Goal: Browse casually: Explore the website without a specific task or goal

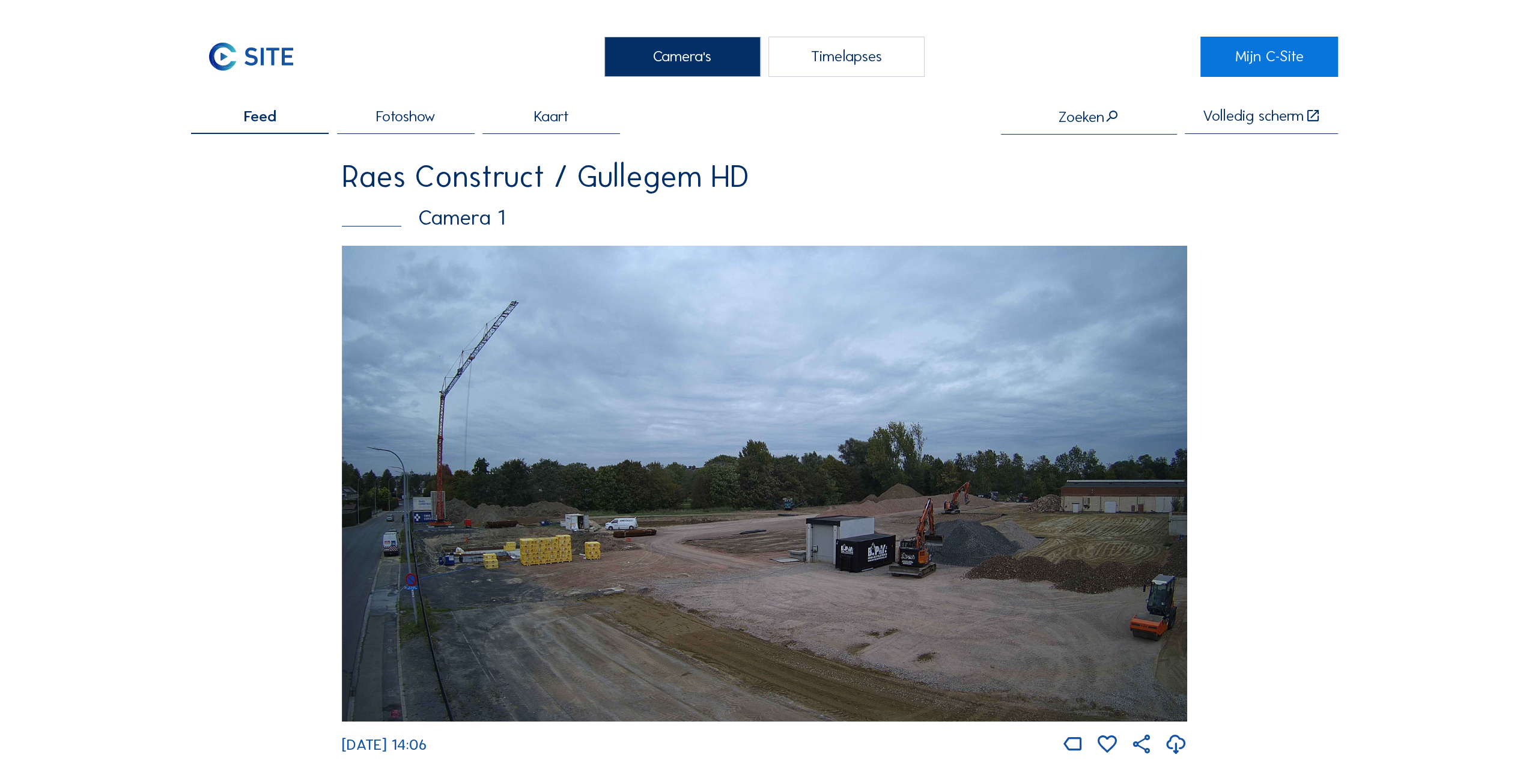
click at [1174, 463] on img at bounding box center [764, 483] width 845 height 476
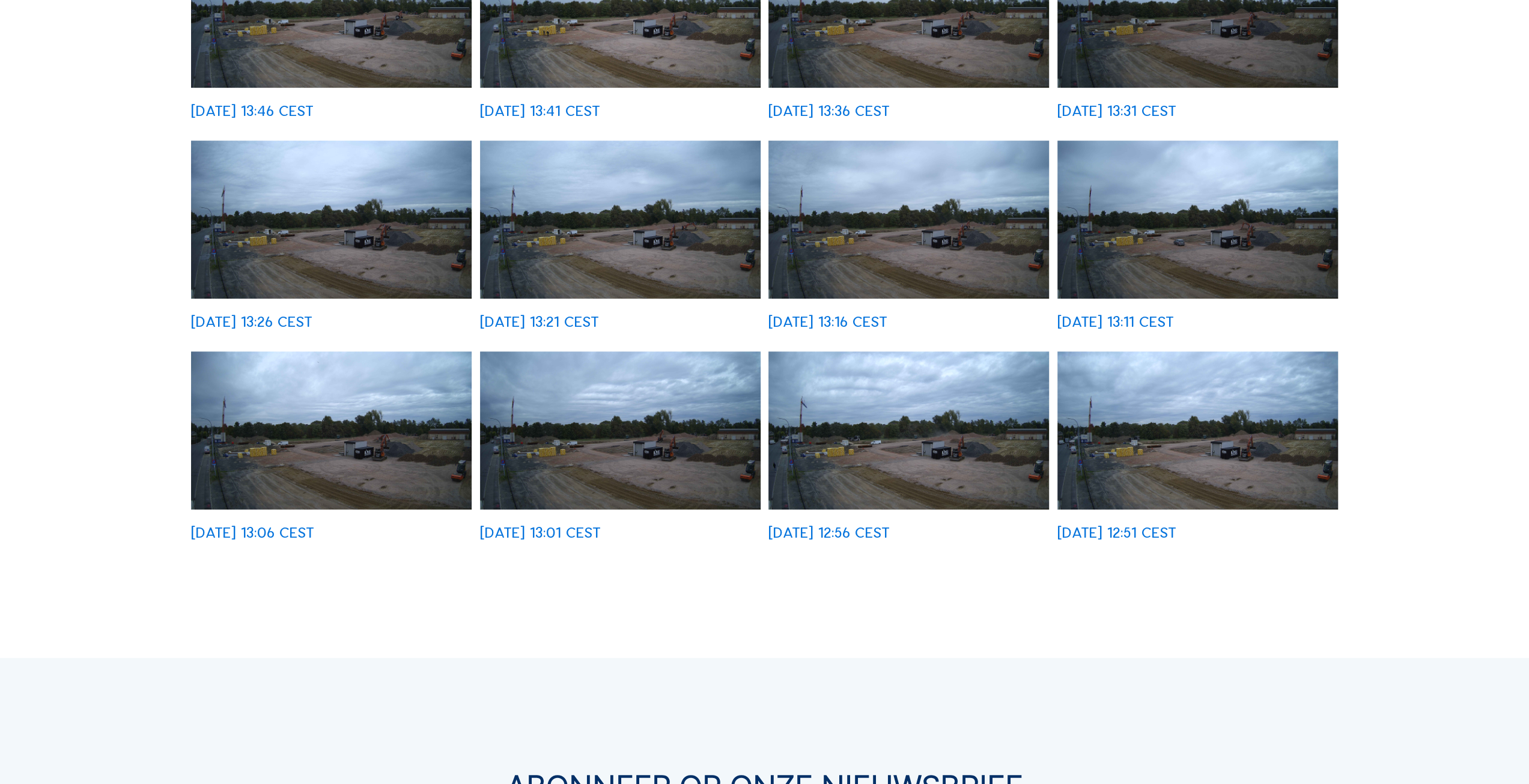
scroll to position [601, 0]
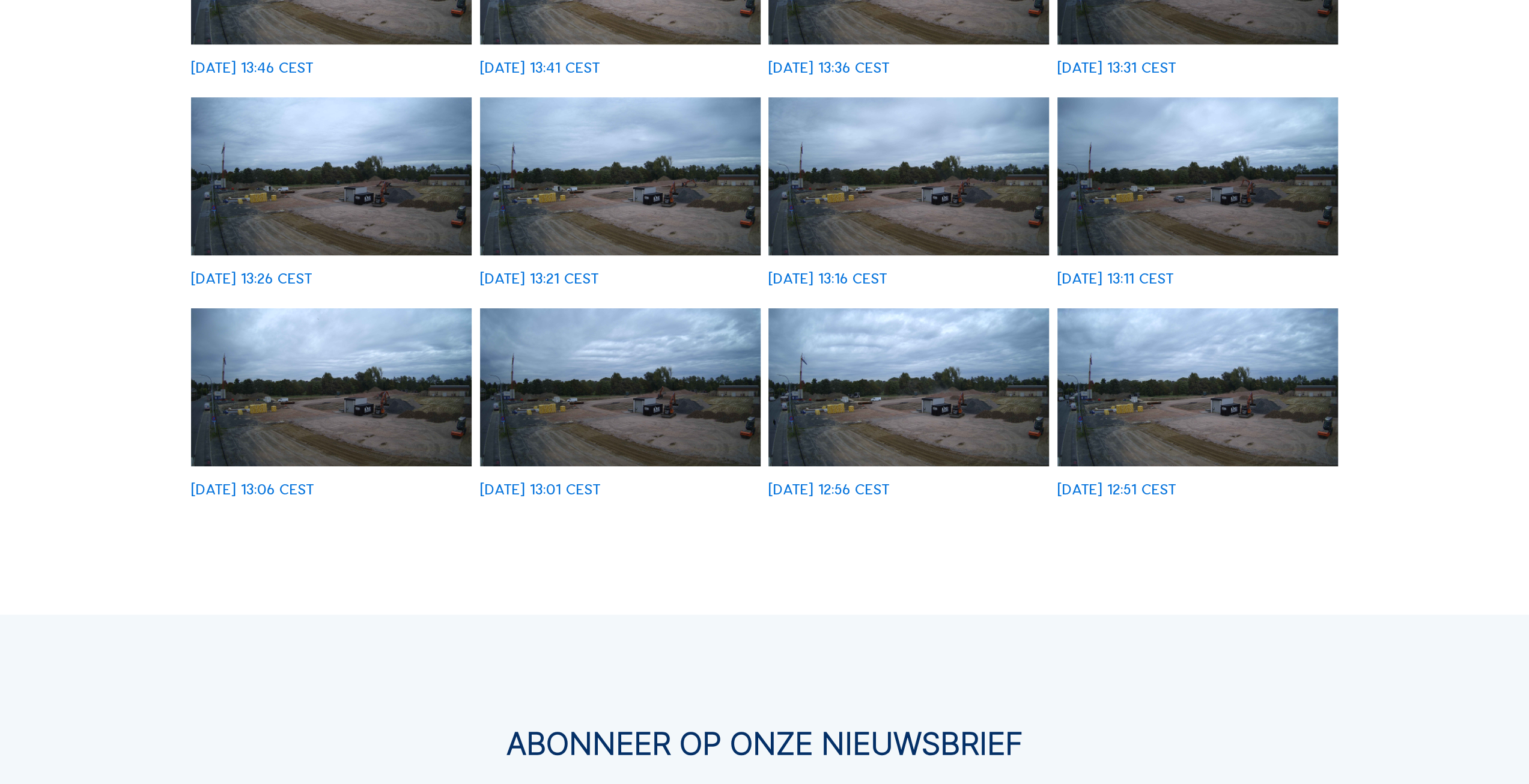
click at [623, 403] on img at bounding box center [620, 387] width 281 height 158
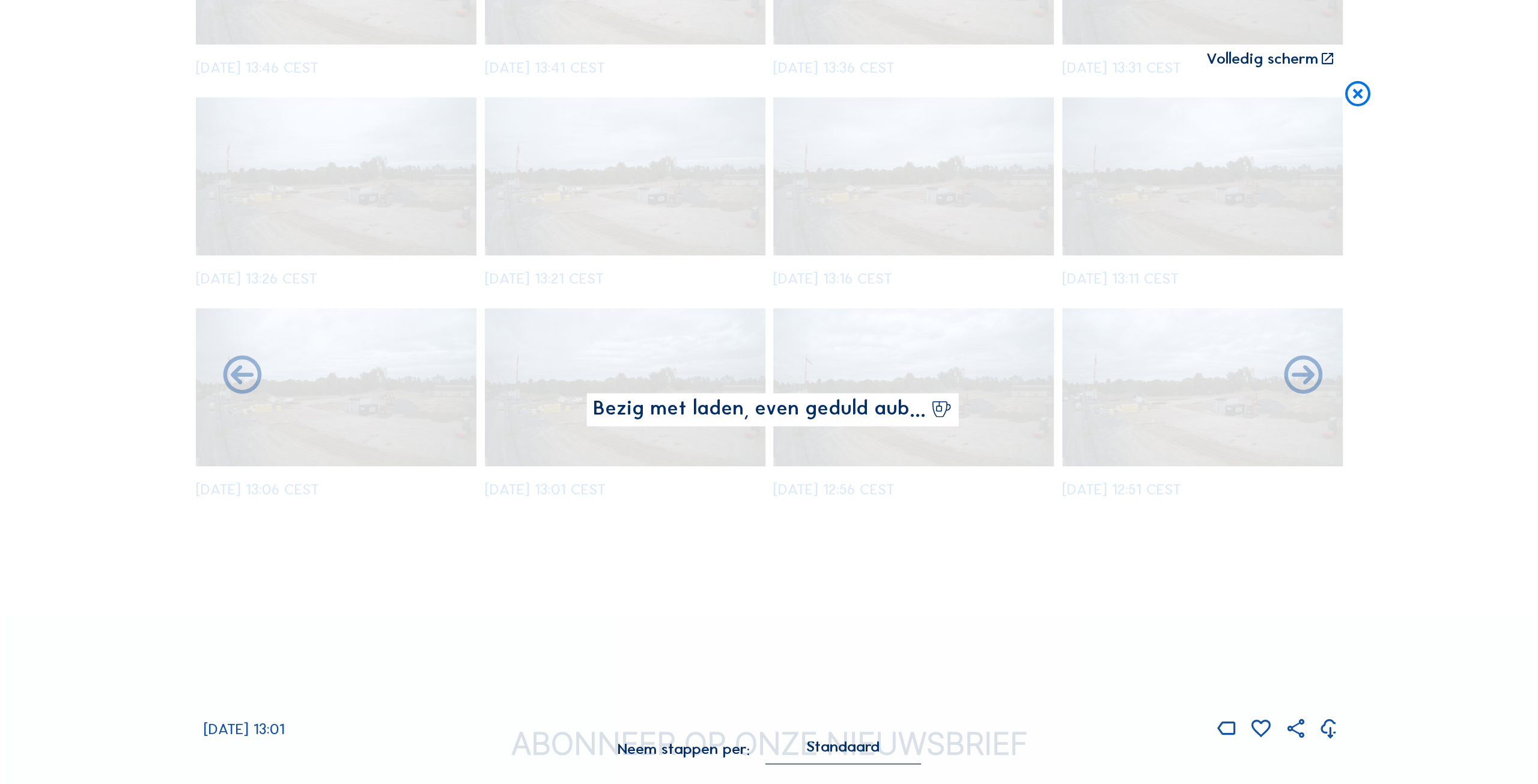
scroll to position [601, 0]
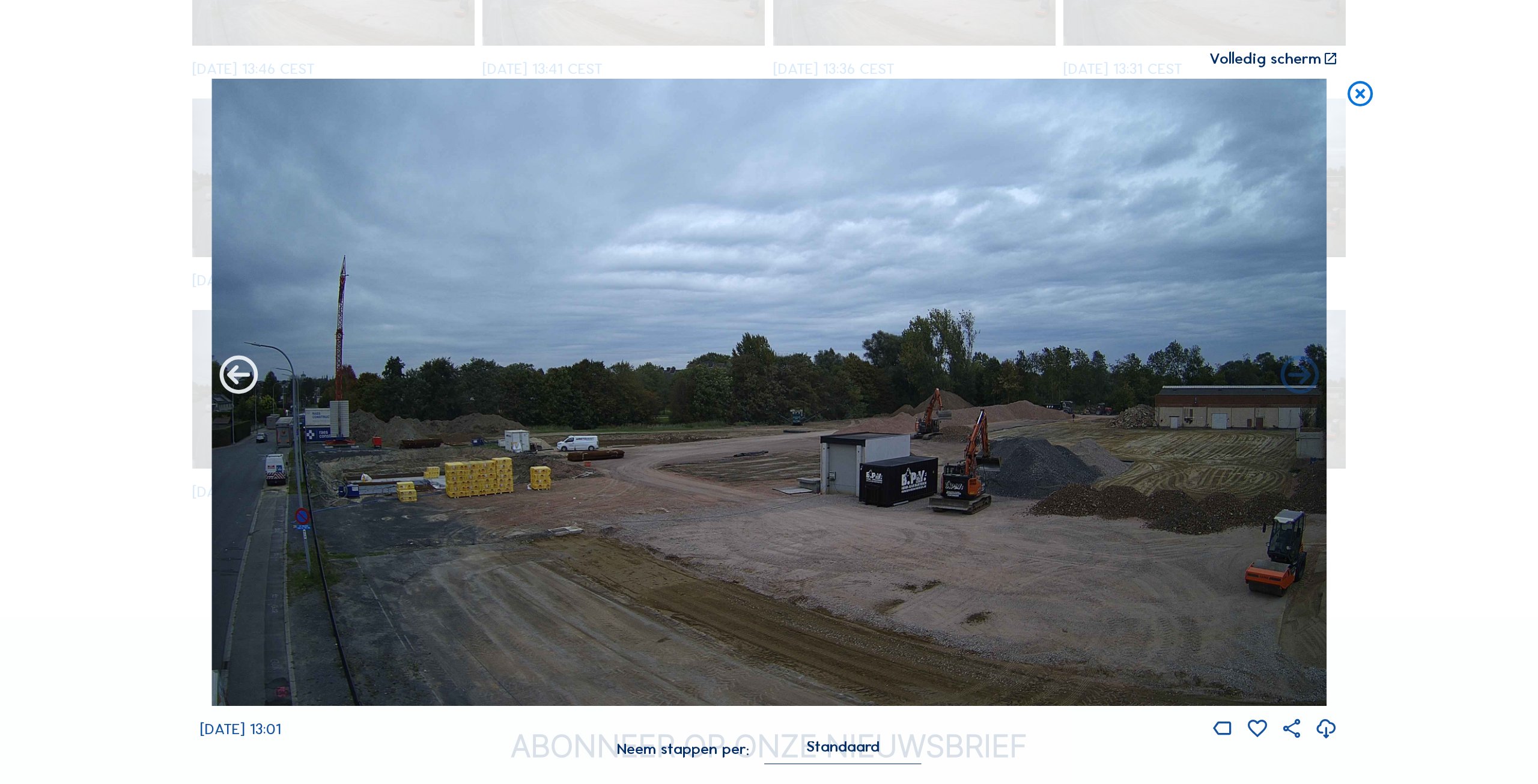
click at [244, 376] on icon at bounding box center [238, 376] width 46 height 46
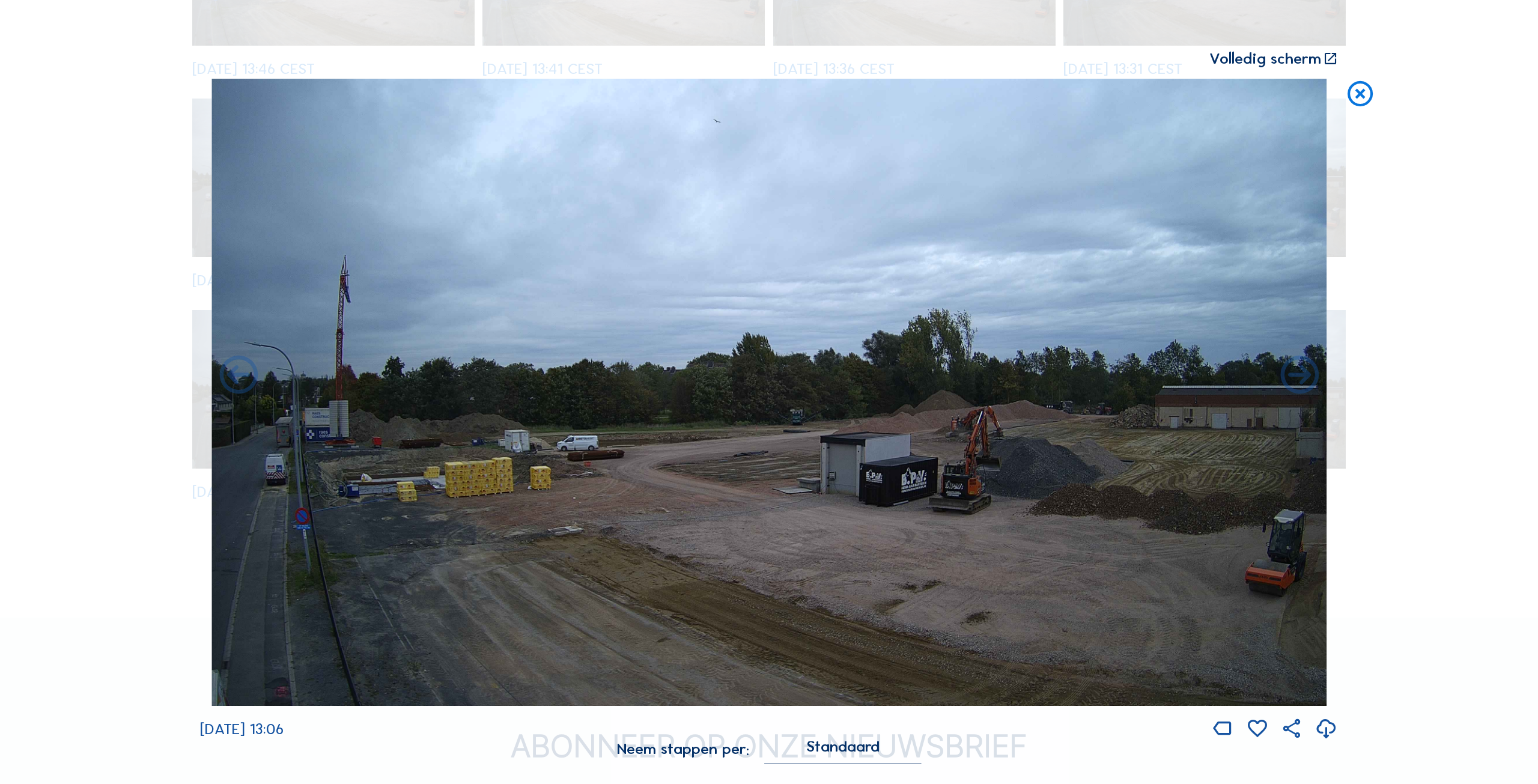
click at [244, 376] on icon at bounding box center [238, 376] width 46 height 46
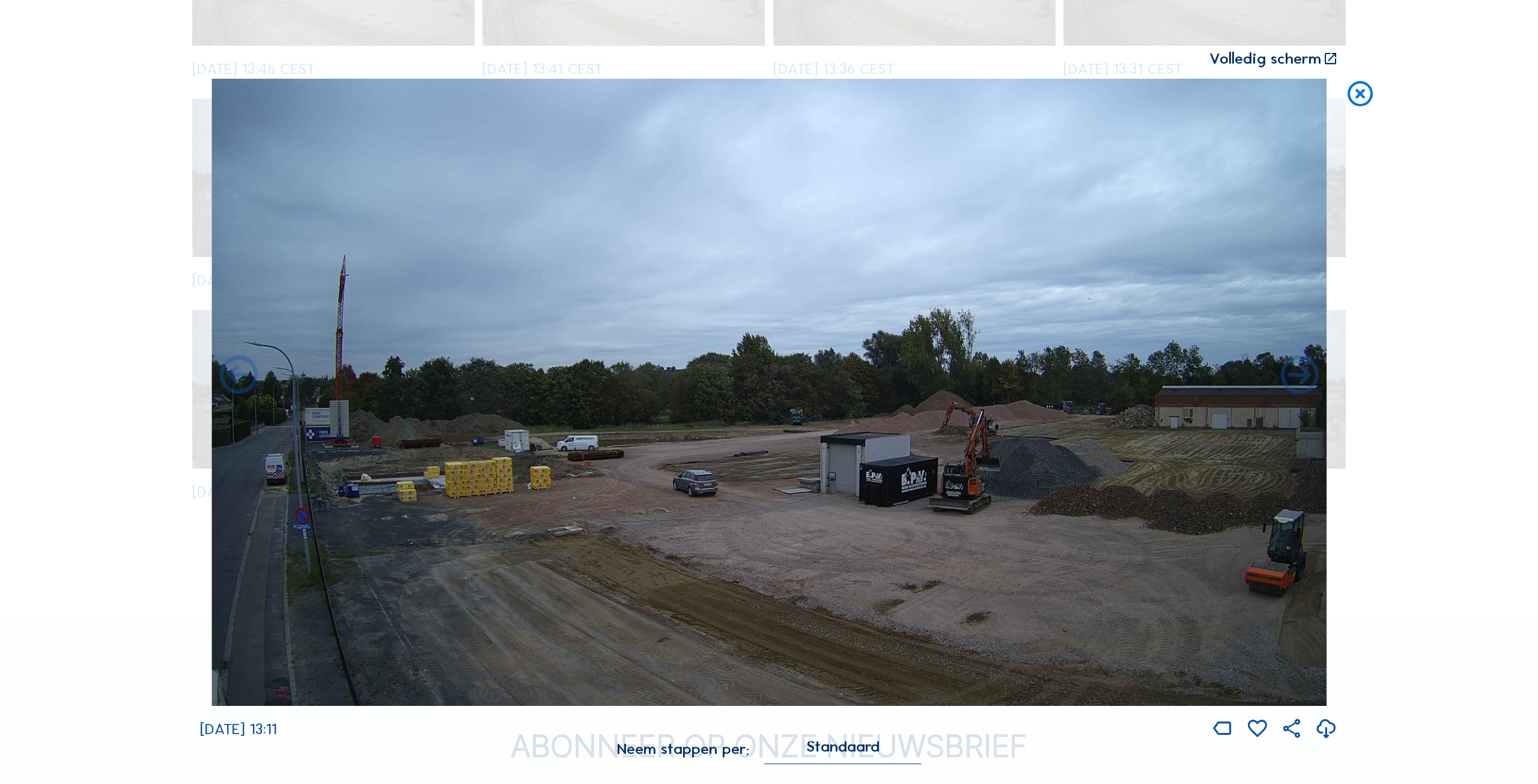
click at [244, 376] on icon at bounding box center [238, 376] width 46 height 46
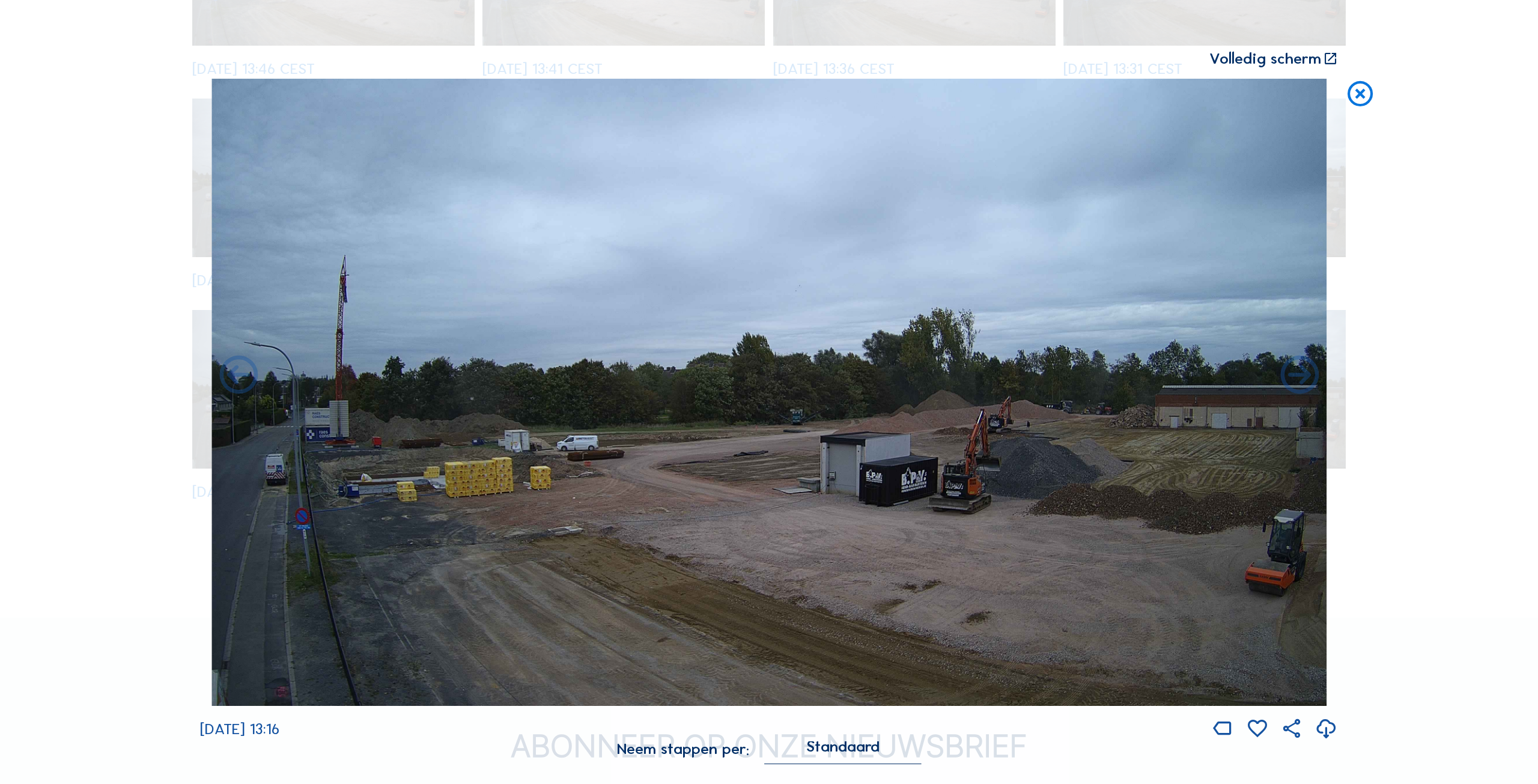
click at [244, 376] on icon at bounding box center [238, 376] width 46 height 46
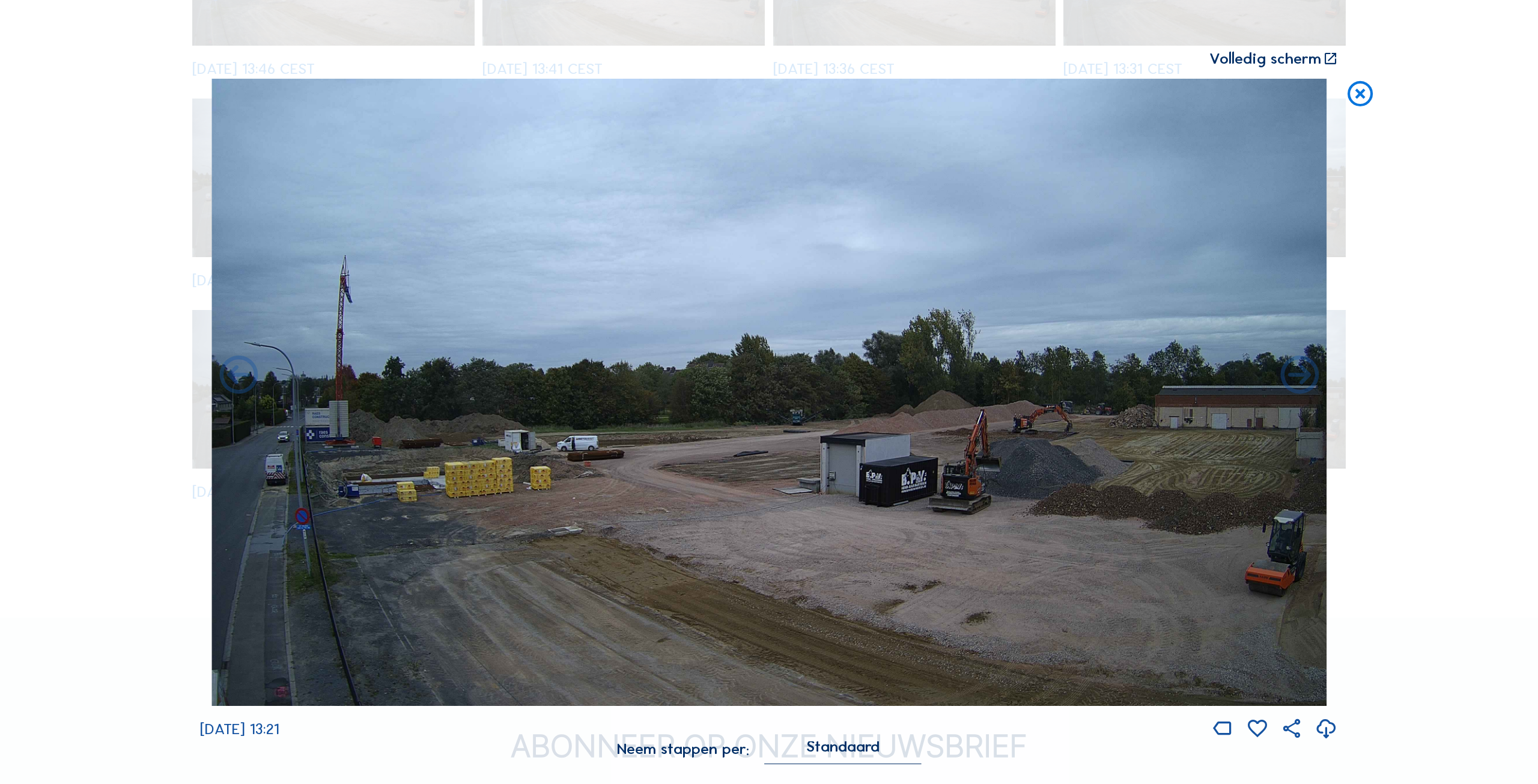
click at [244, 376] on icon at bounding box center [238, 376] width 46 height 46
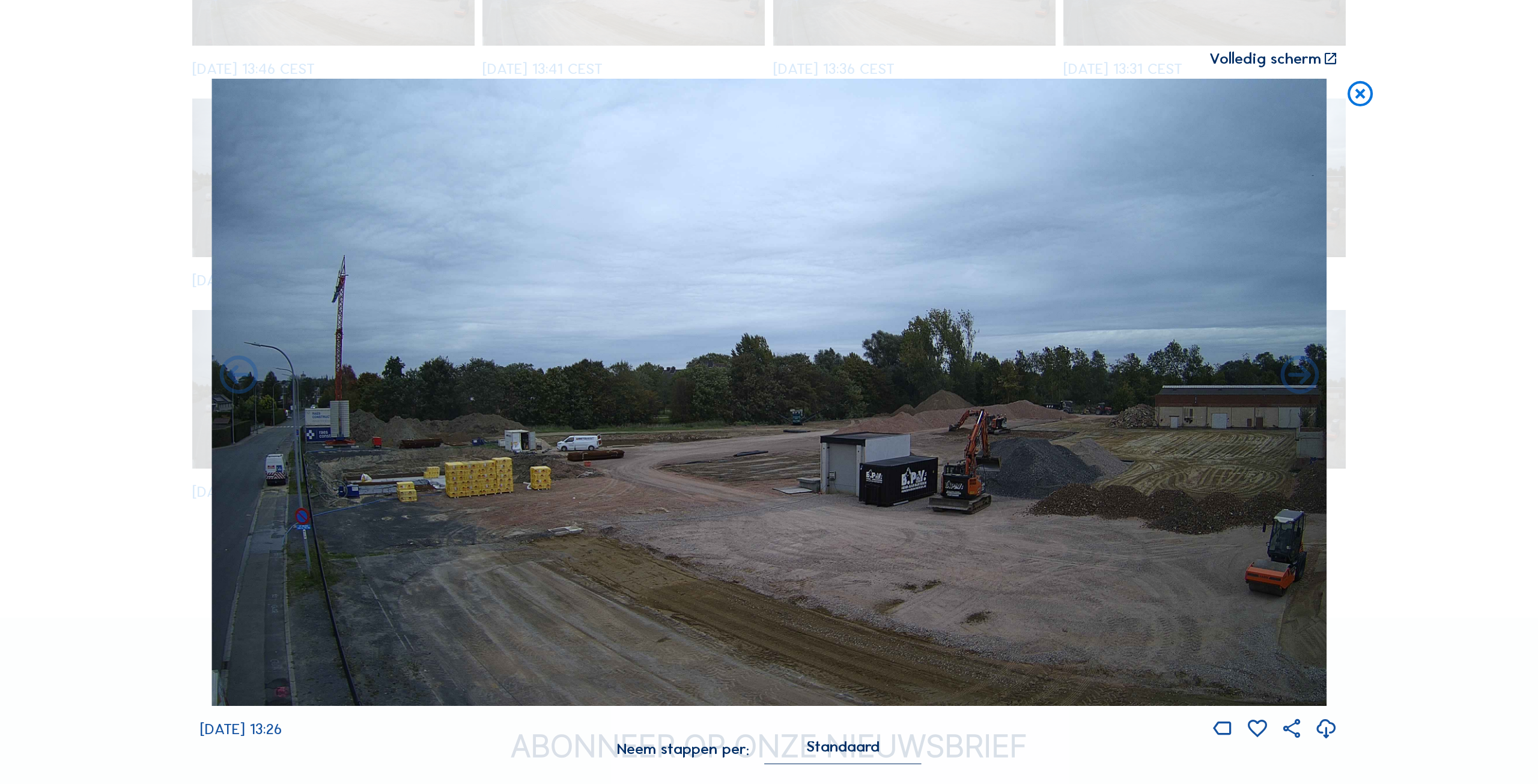
click at [244, 376] on icon at bounding box center [238, 376] width 46 height 46
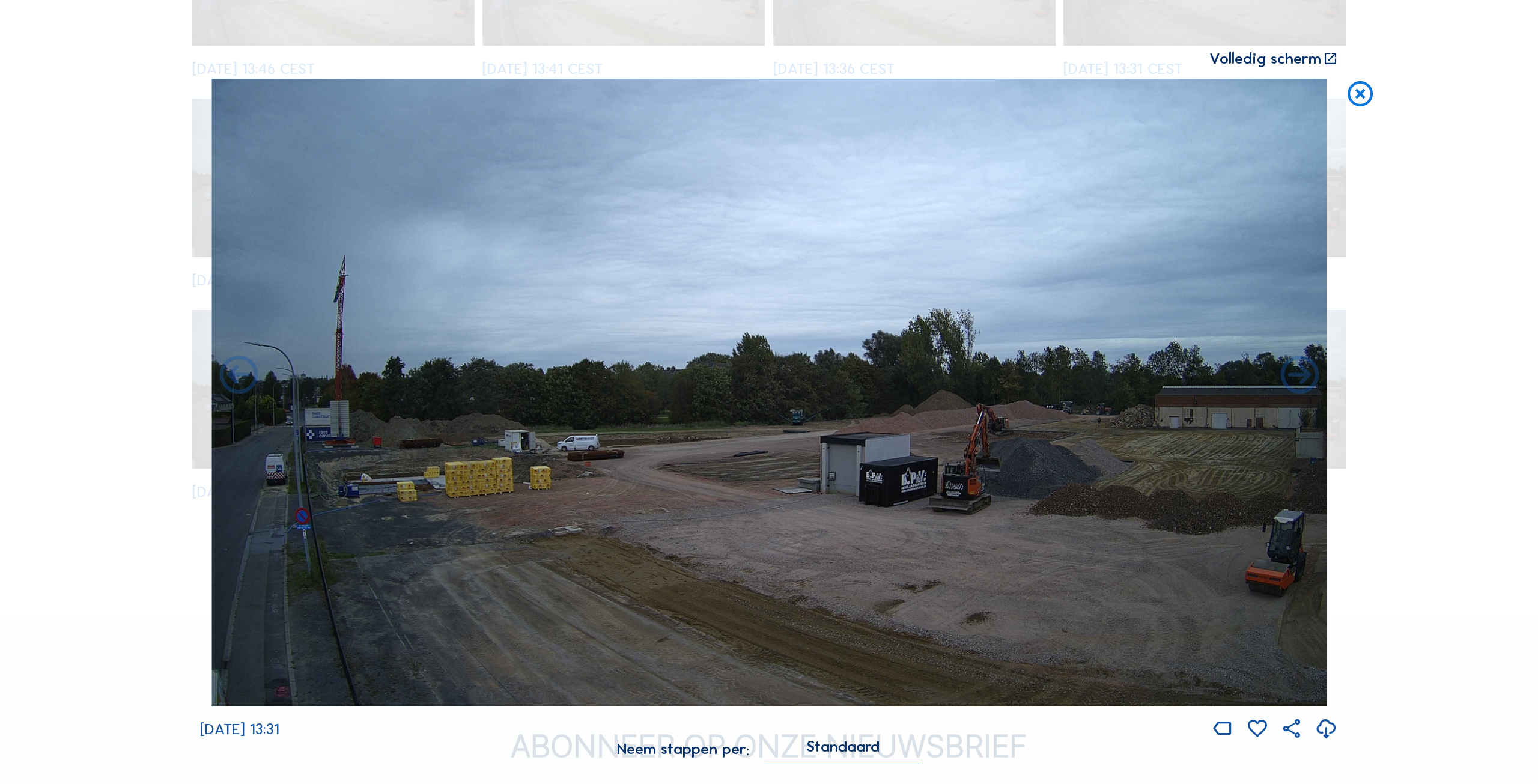
click at [244, 376] on icon at bounding box center [238, 376] width 46 height 46
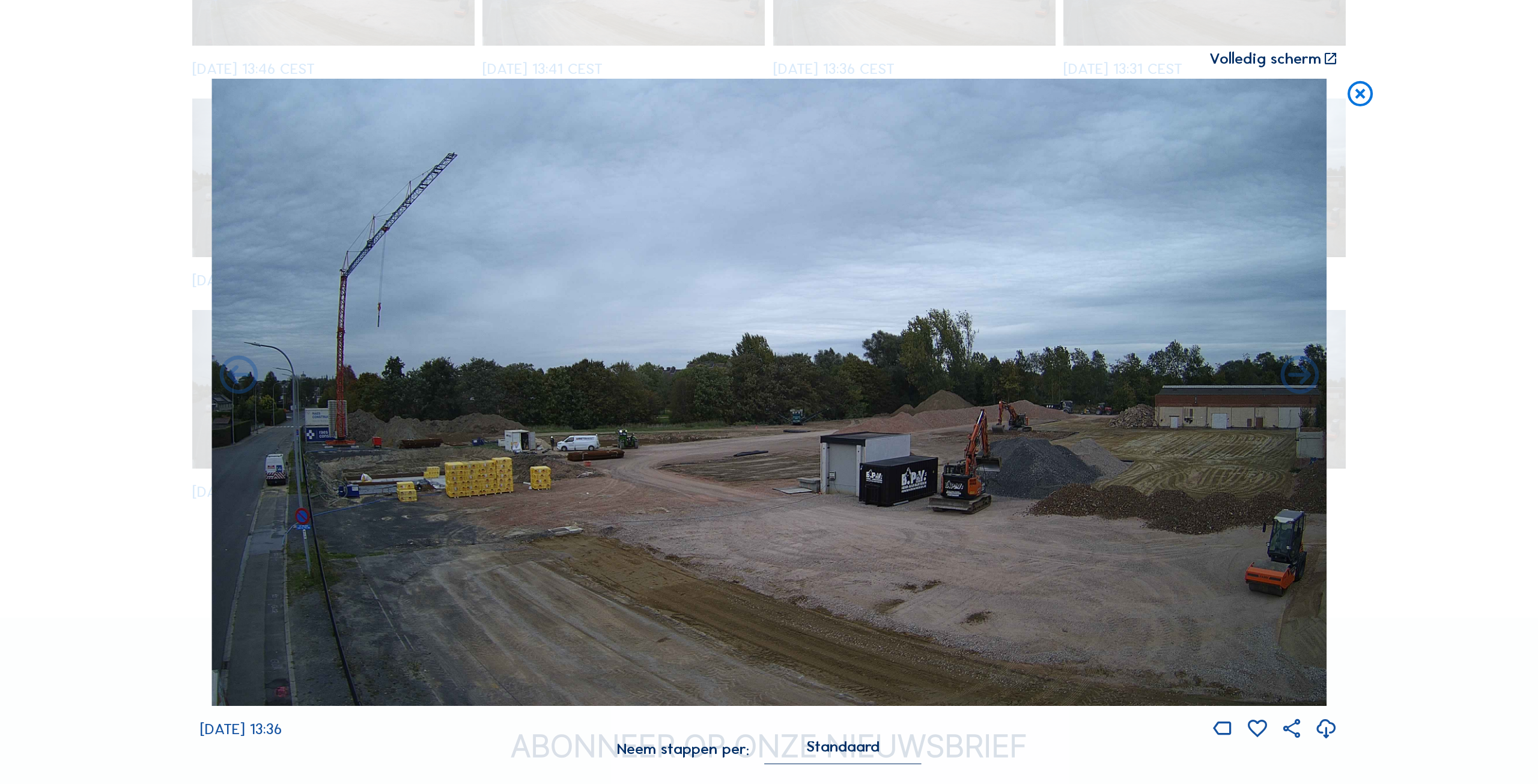
click at [244, 376] on icon at bounding box center [238, 376] width 46 height 46
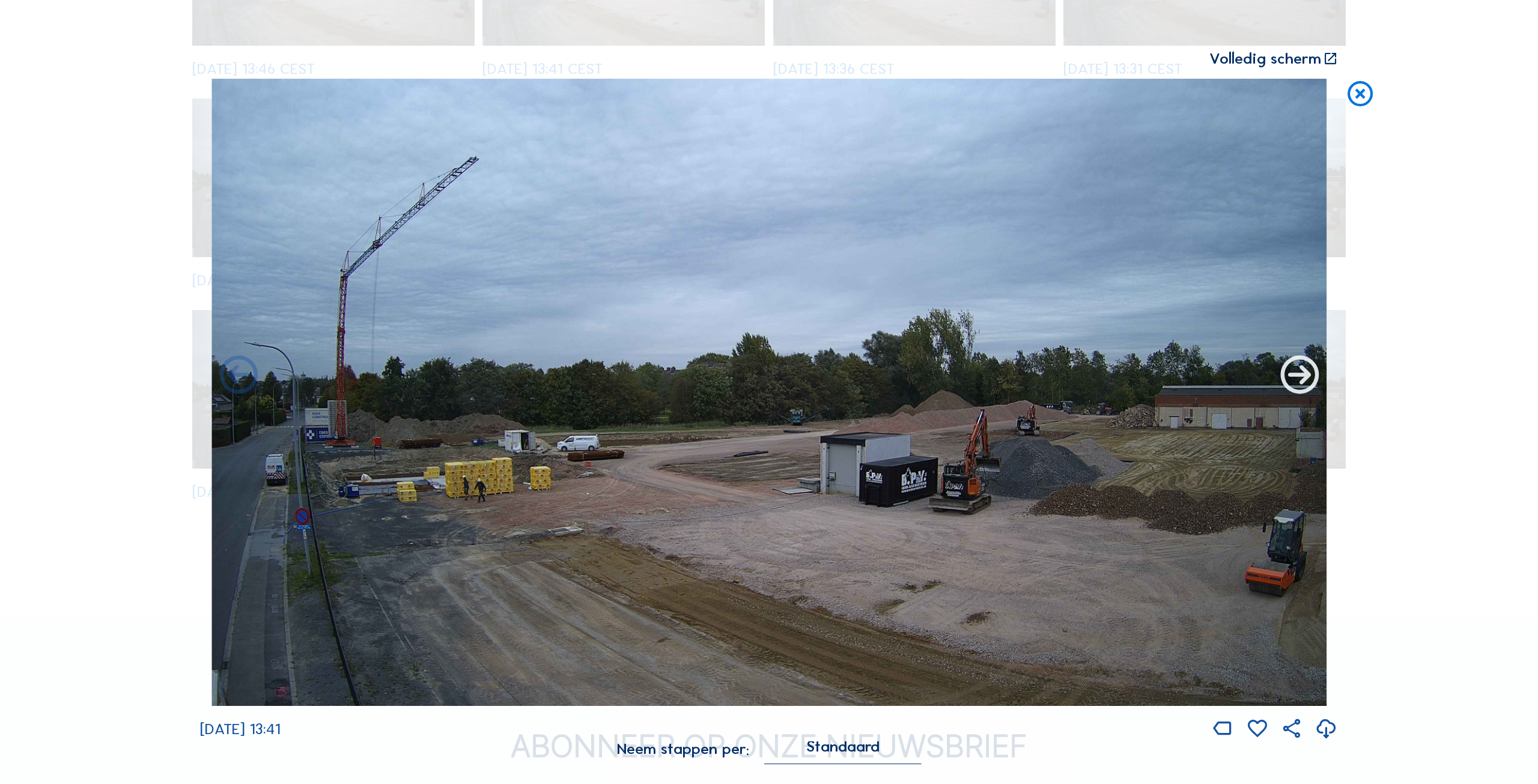
click at [1305, 372] on icon at bounding box center [1299, 376] width 46 height 46
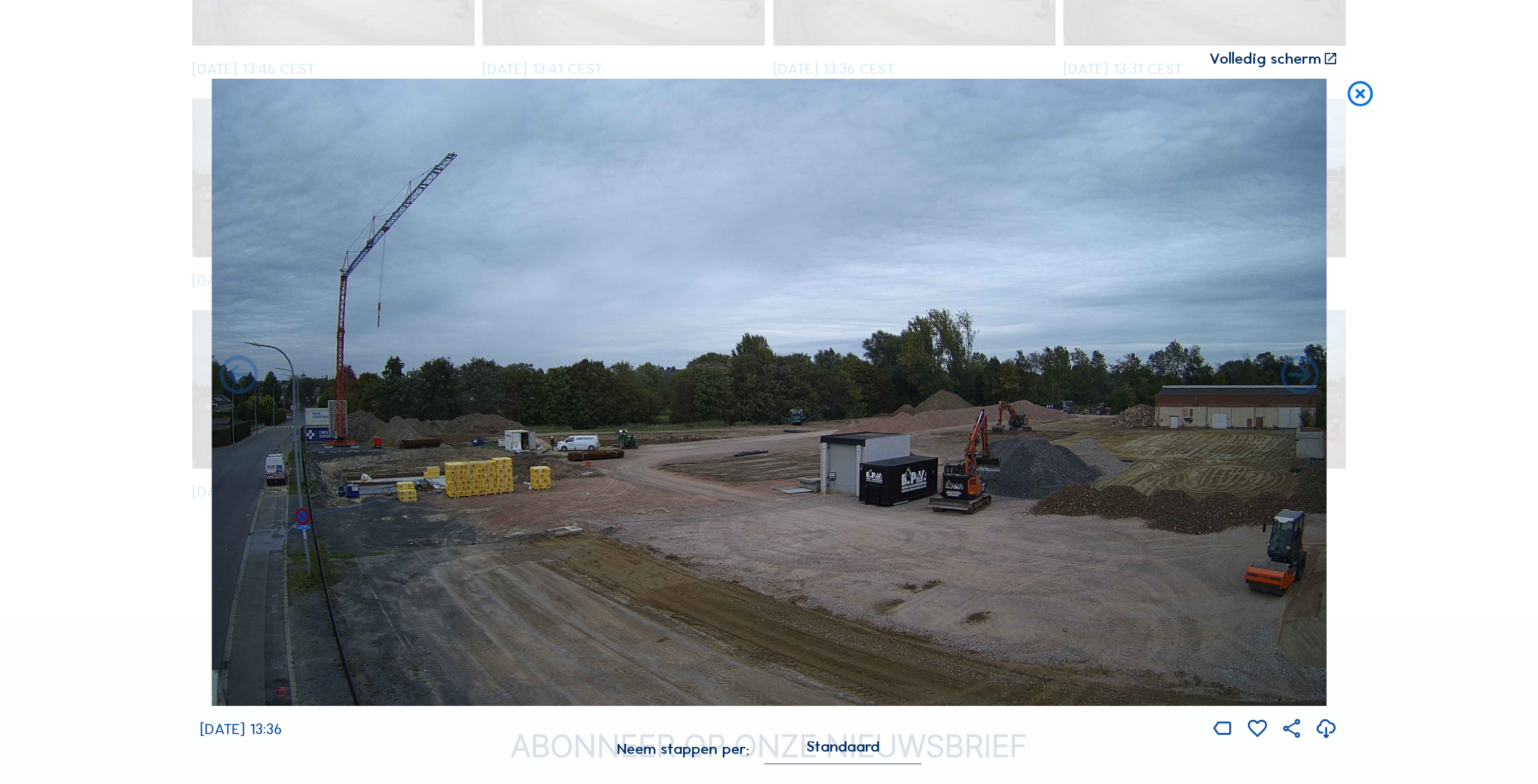
click at [1305, 372] on icon at bounding box center [1299, 376] width 46 height 46
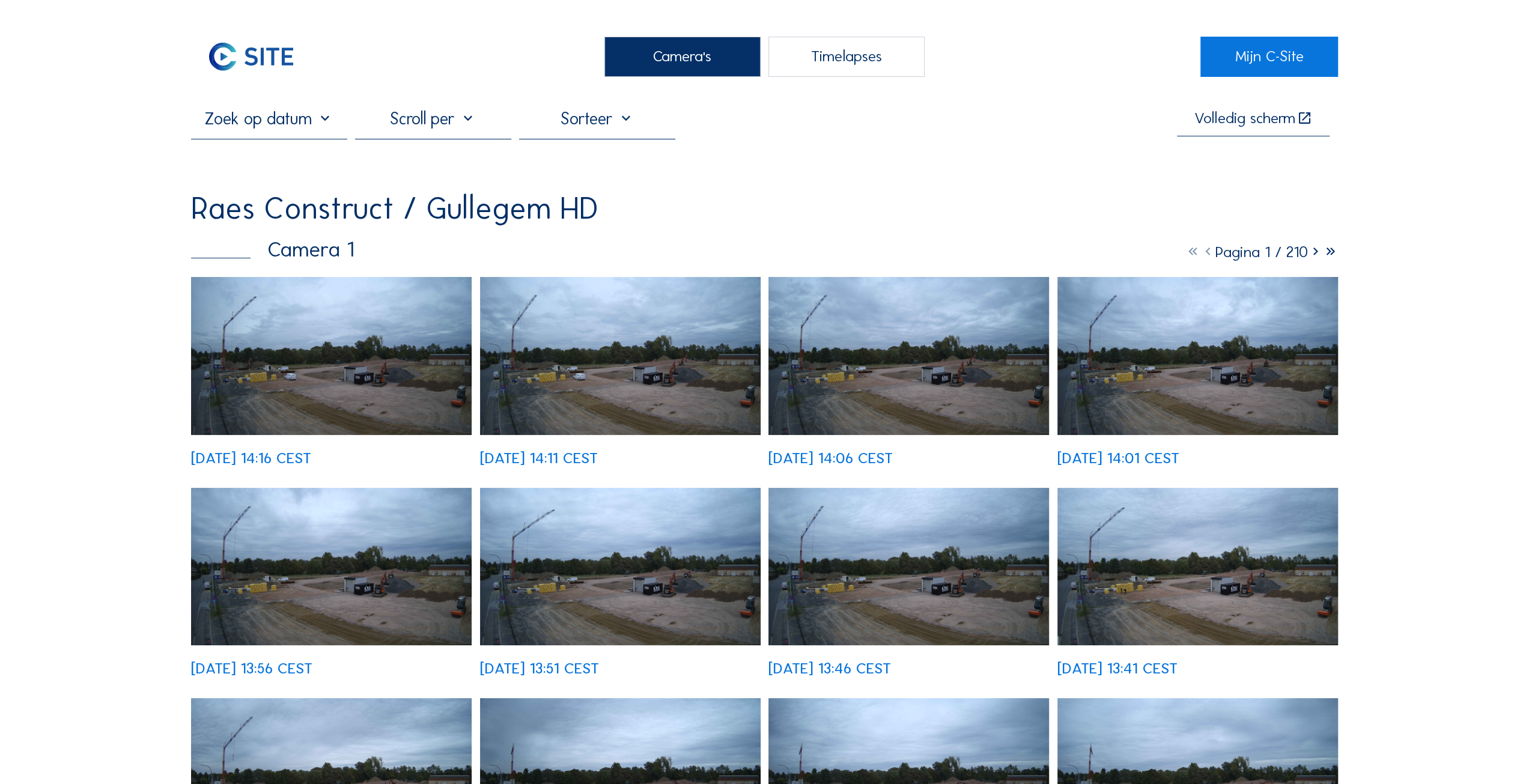
click at [309, 374] on img at bounding box center [331, 355] width 281 height 158
